Goal: Navigation & Orientation: Find specific page/section

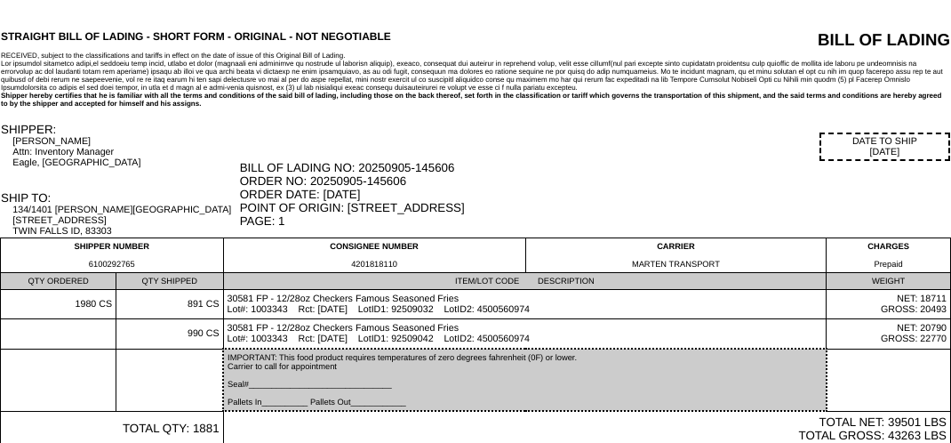
scroll to position [3, 0]
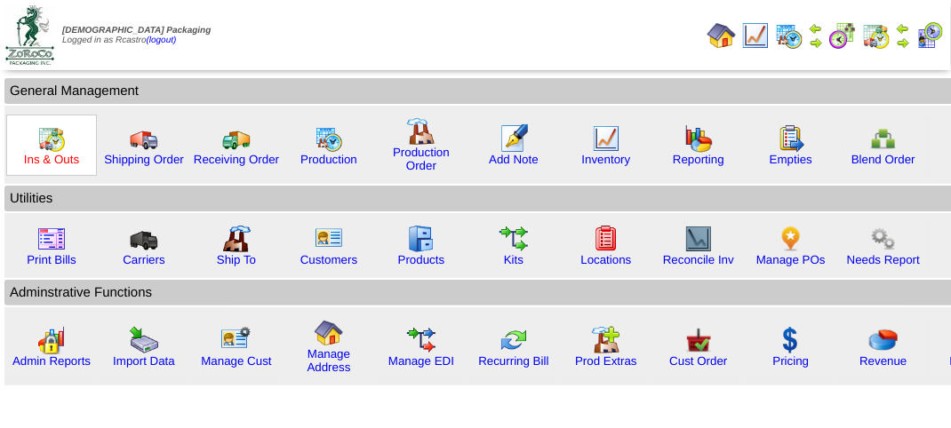
click at [71, 153] on link "Ins & Outs" at bounding box center [51, 159] width 55 height 13
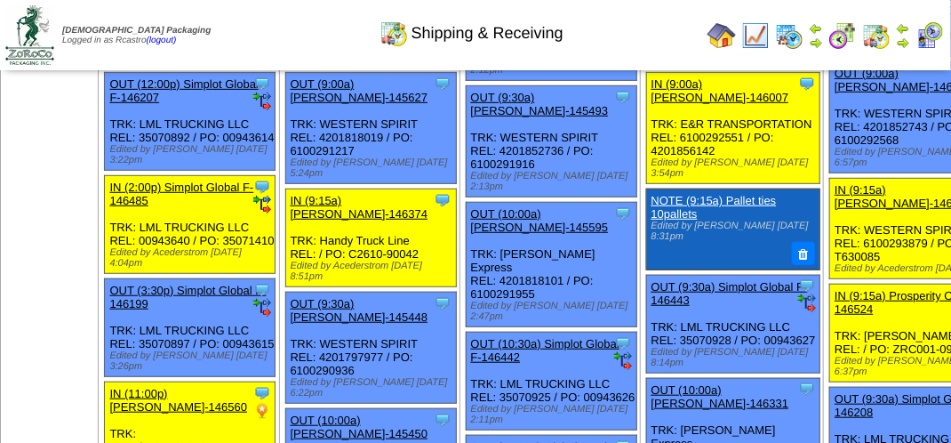
scroll to position [355, 0]
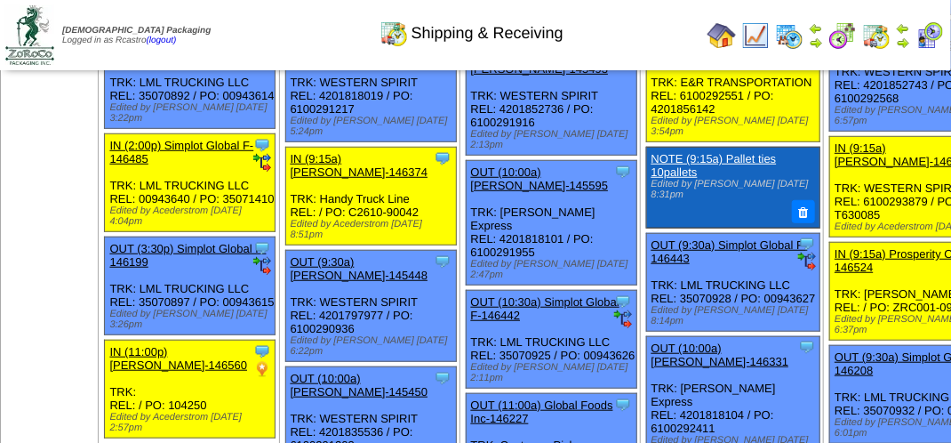
drag, startPoint x: 77, startPoint y: 171, endPoint x: 17, endPoint y: 153, distance: 63.0
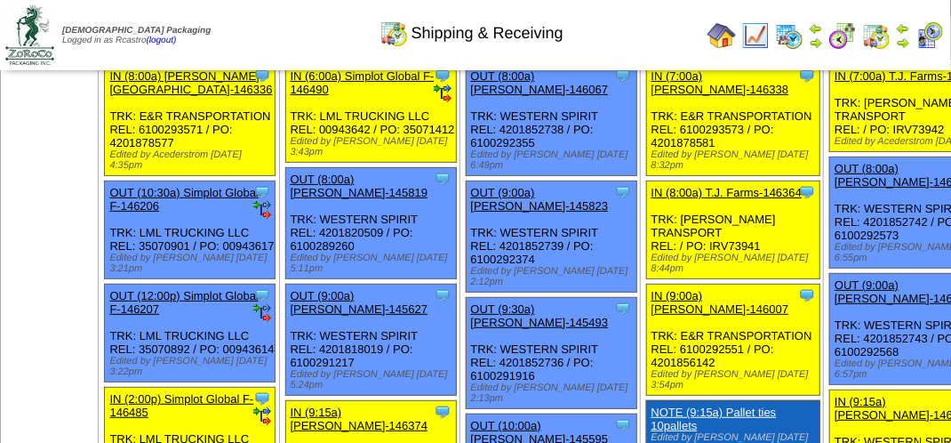
scroll to position [89, 0]
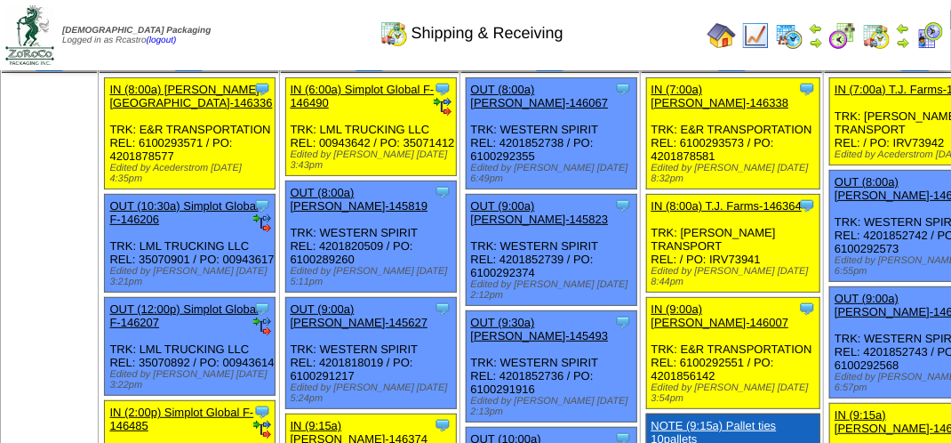
drag, startPoint x: 58, startPoint y: 196, endPoint x: 39, endPoint y: 253, distance: 60.7
click at [39, 253] on ul at bounding box center [49, 206] width 95 height 267
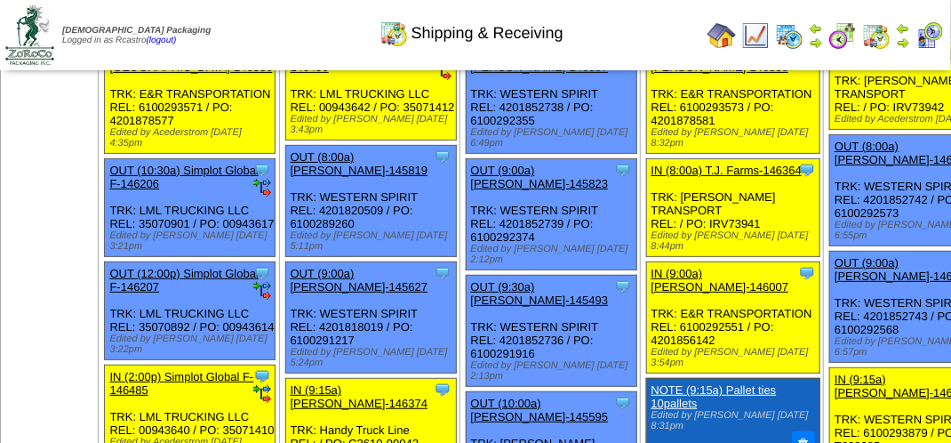
scroll to position [0, 0]
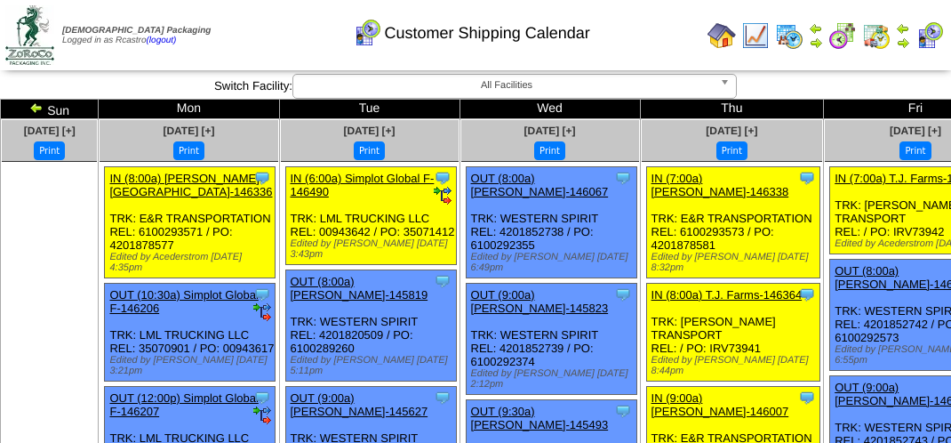
scroll to position [1600, 0]
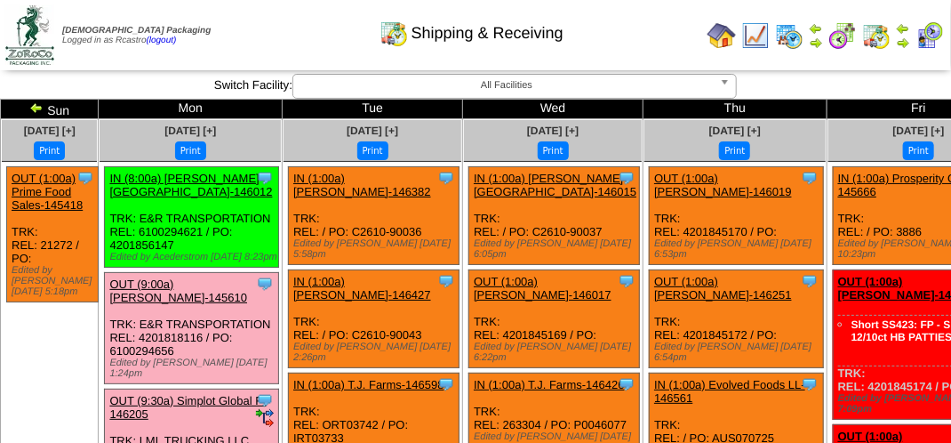
click at [44, 108] on img at bounding box center [36, 107] width 14 height 14
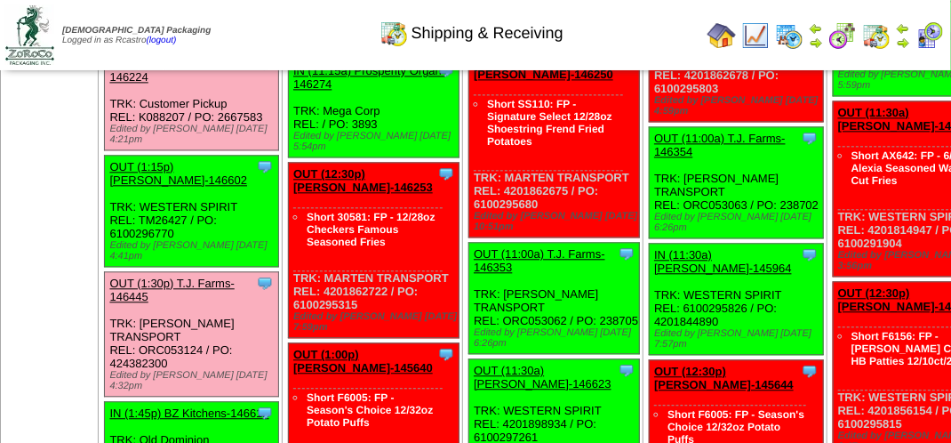
scroll to position [1422, 0]
